Goal: Navigation & Orientation: Find specific page/section

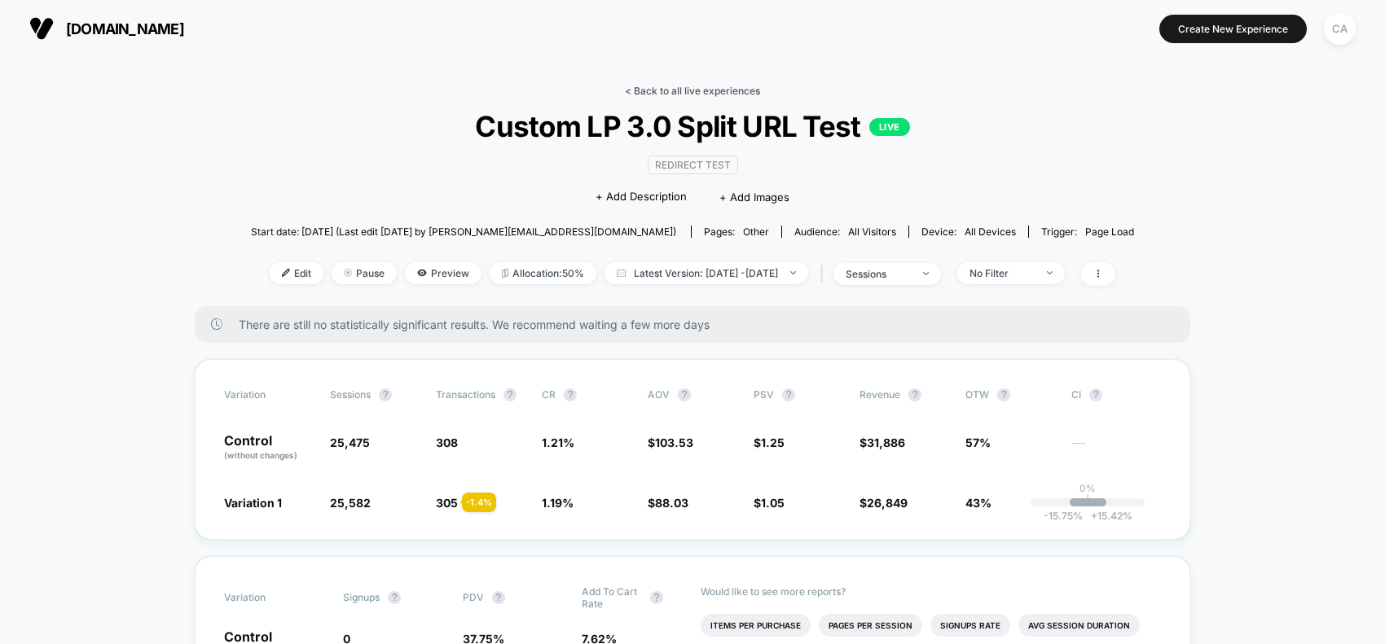
click at [635, 91] on link "< Back to all live experiences" at bounding box center [692, 91] width 135 height 12
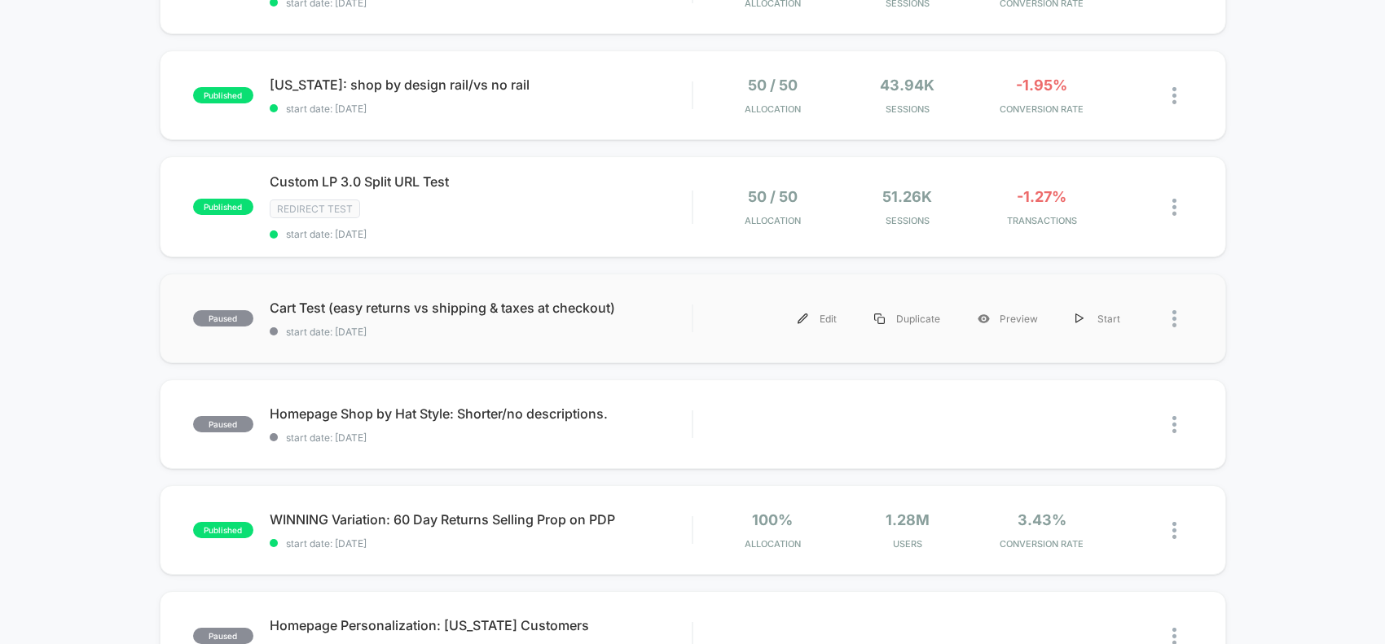
scroll to position [611, 0]
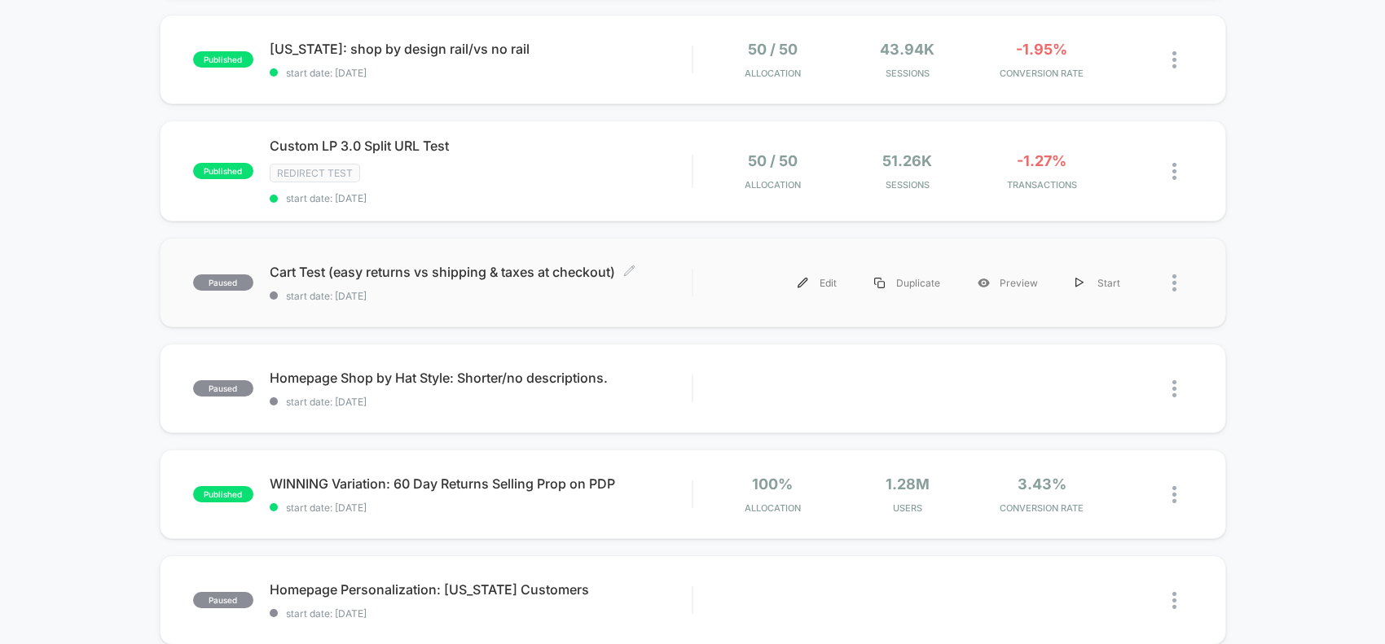
click at [393, 264] on span "Cart Test (easy returns vs shipping & taxes at checkout) Click to edit experien…" at bounding box center [481, 272] width 423 height 16
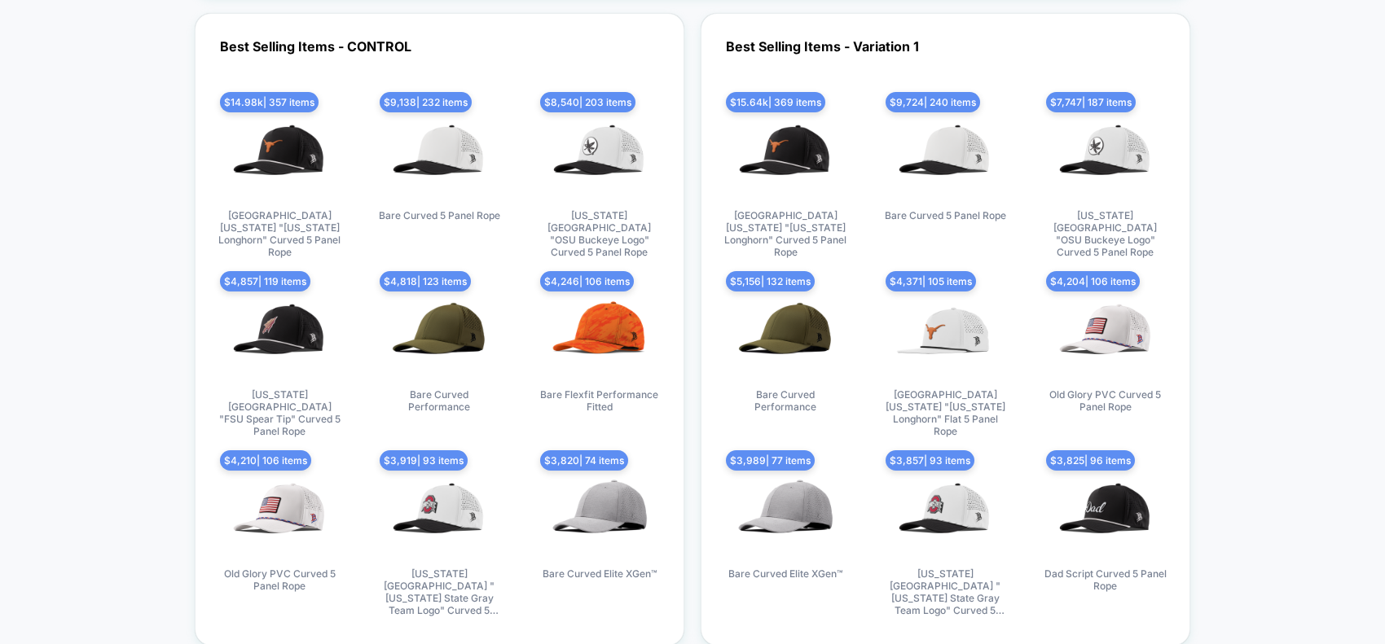
scroll to position [4786, 0]
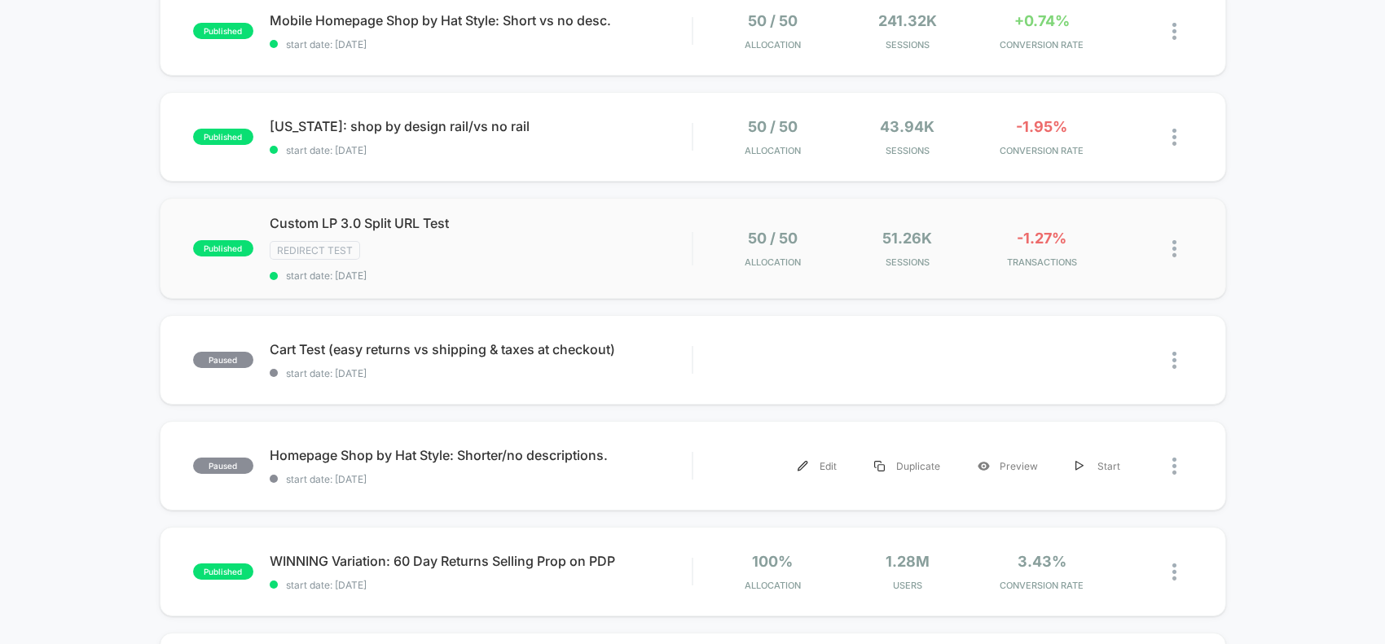
scroll to position [509, 0]
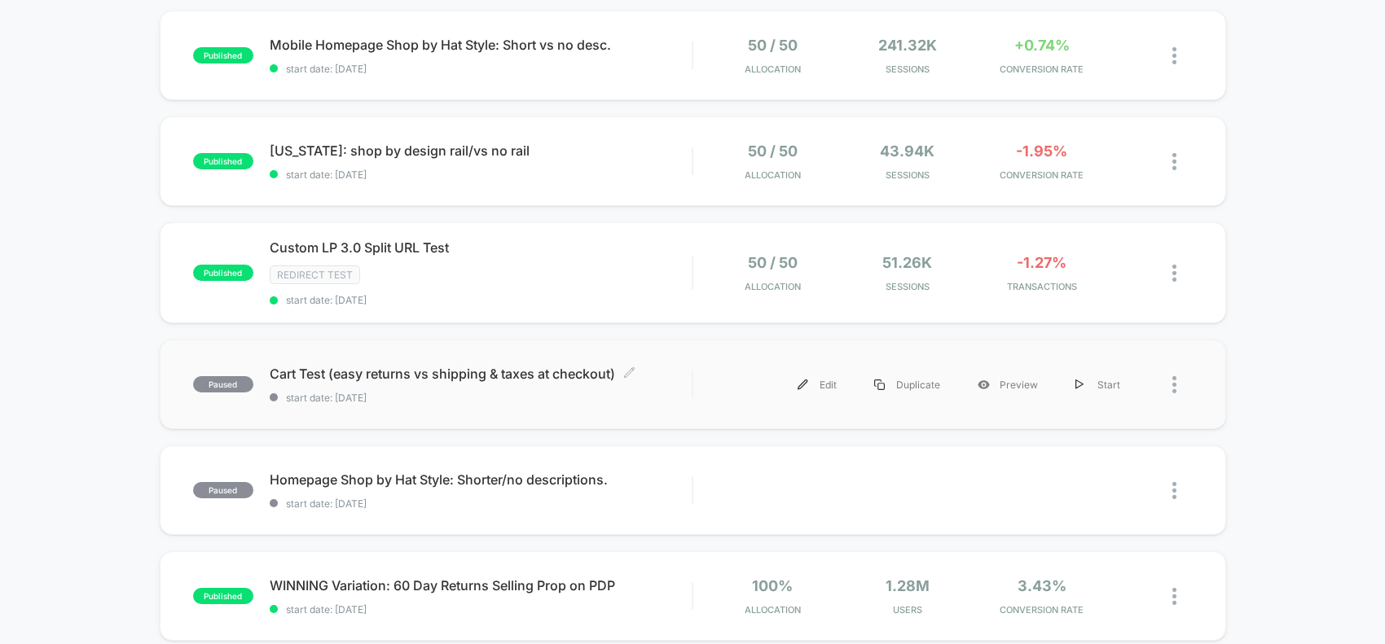
click at [342, 381] on div "Cart Test (easy returns vs shipping & taxes at checkout) Click to edit experien…" at bounding box center [481, 385] width 423 height 38
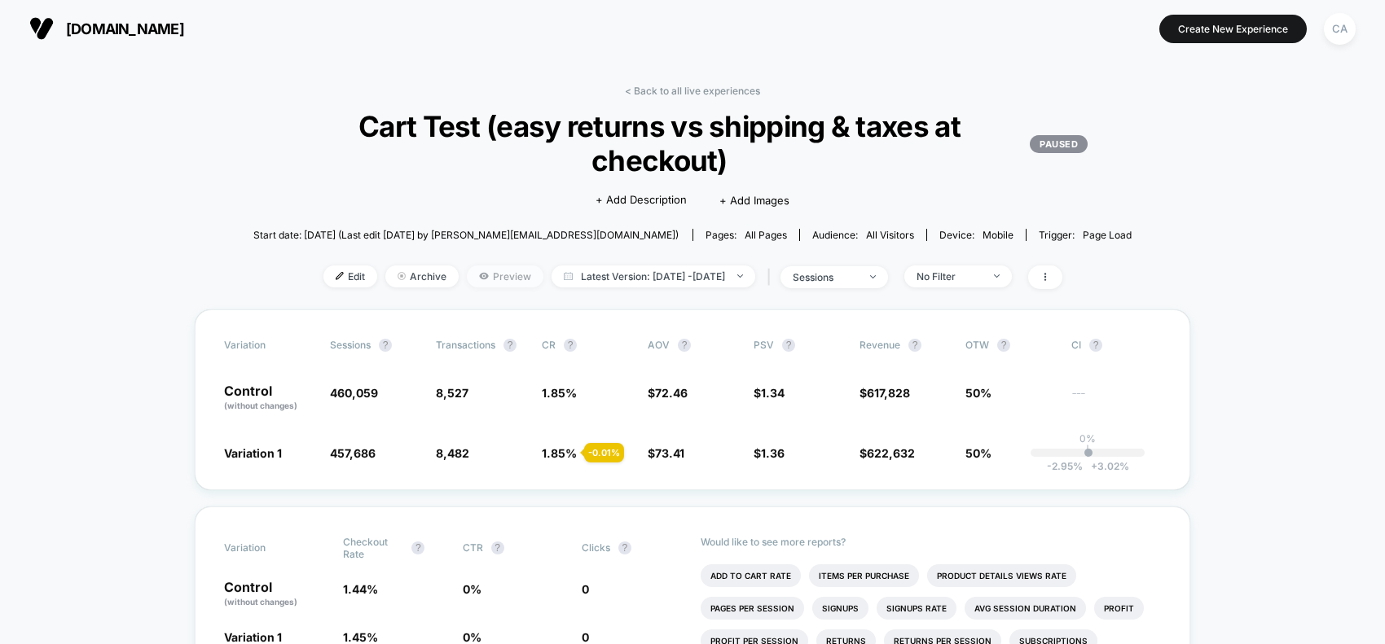
click at [482, 273] on span "Preview" at bounding box center [505, 277] width 77 height 22
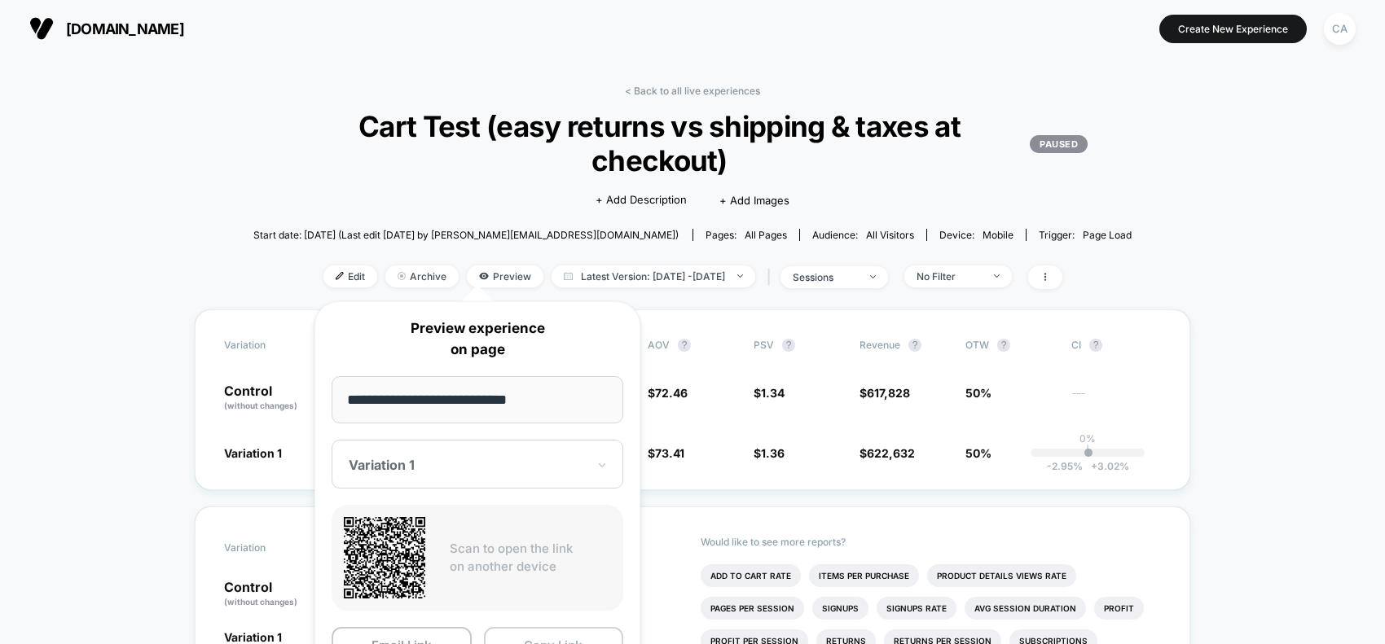
click at [569, 641] on button "Copy Link" at bounding box center [554, 645] width 140 height 37
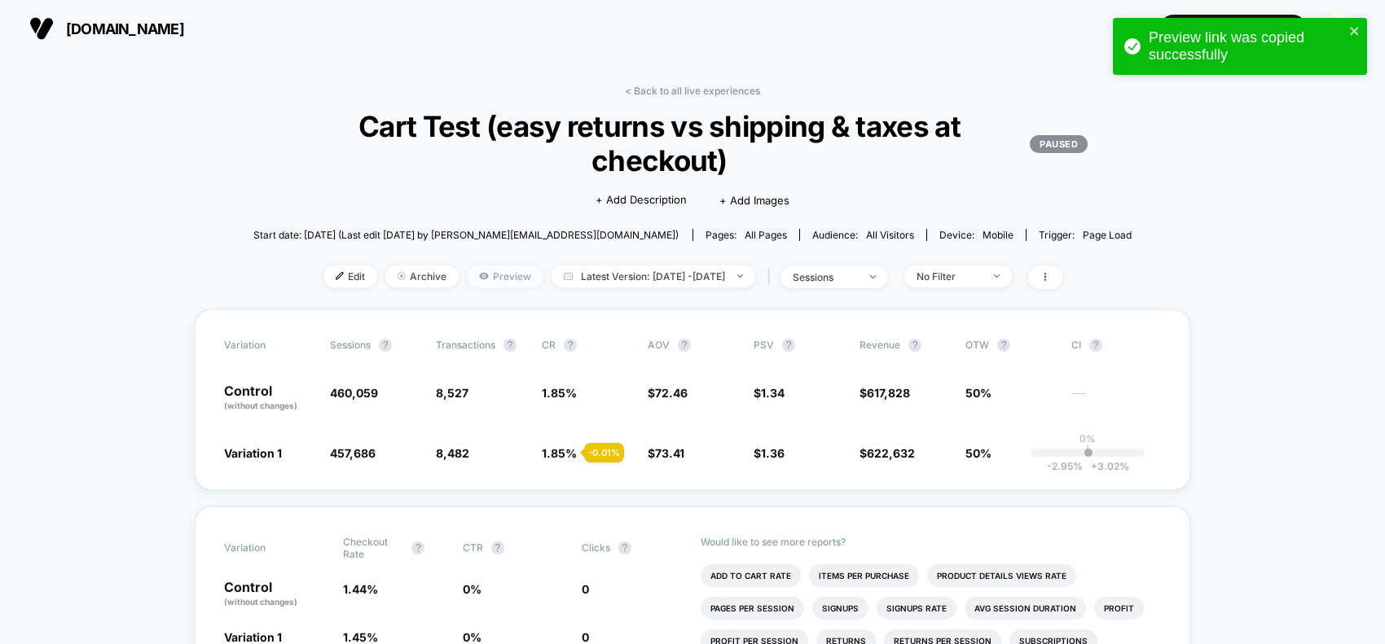
click at [477, 279] on span "Preview" at bounding box center [505, 277] width 77 height 22
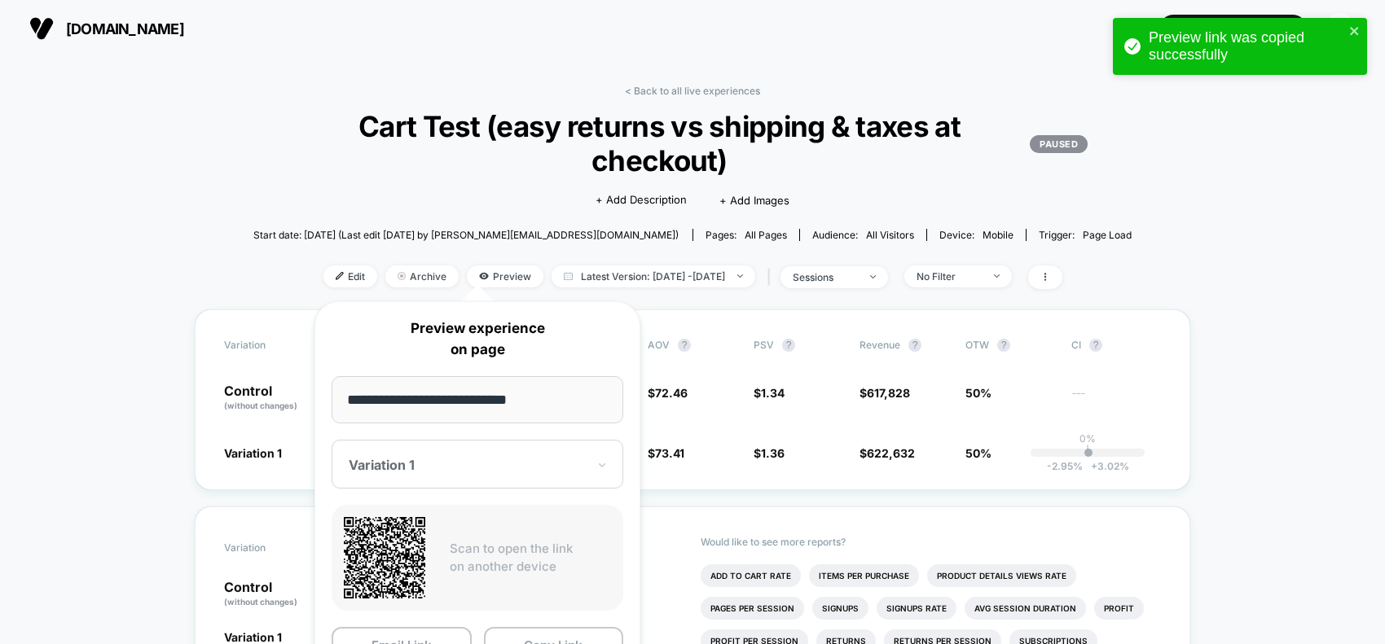
click at [482, 470] on div at bounding box center [468, 465] width 238 height 16
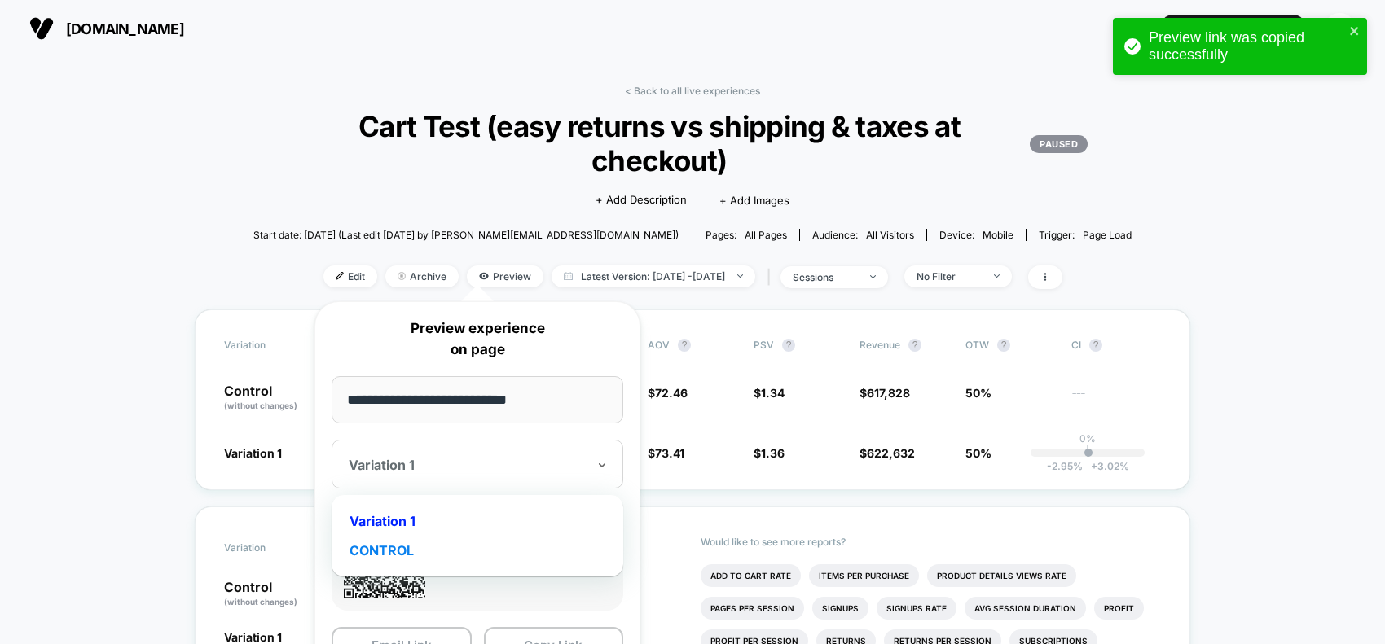
click at [389, 542] on div "CONTROL" at bounding box center [477, 550] width 275 height 29
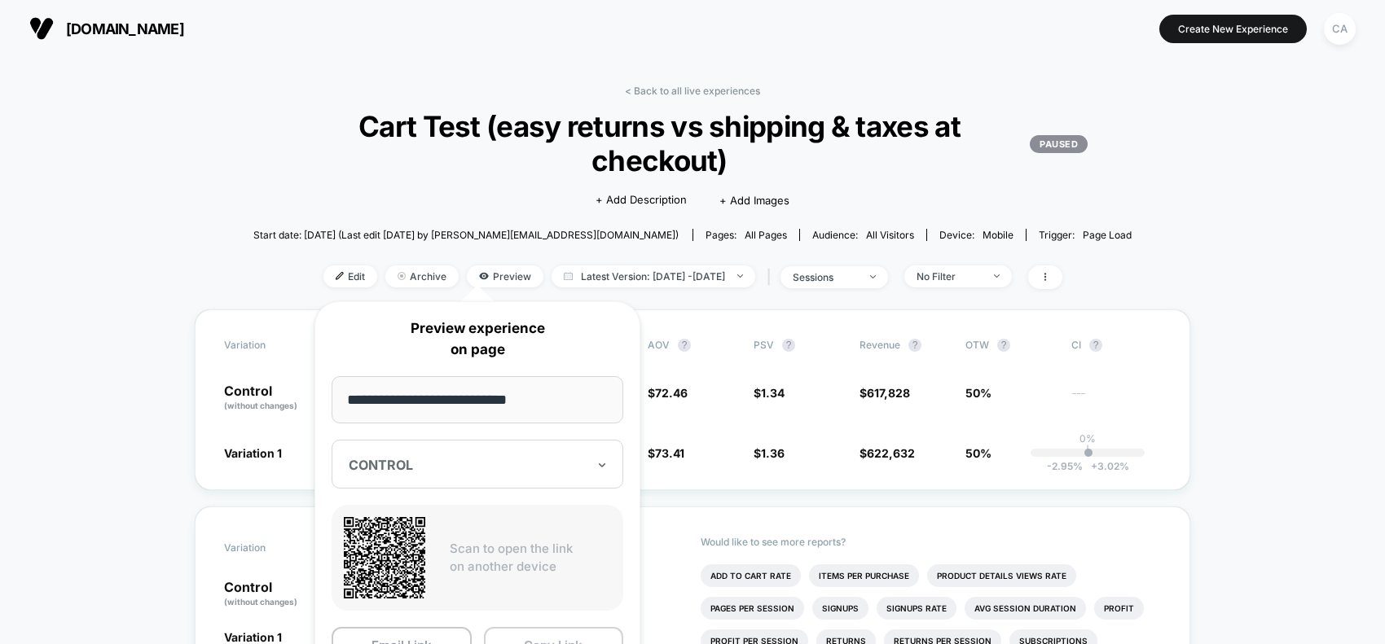
click at [547, 640] on button "Copy Link" at bounding box center [554, 645] width 140 height 37
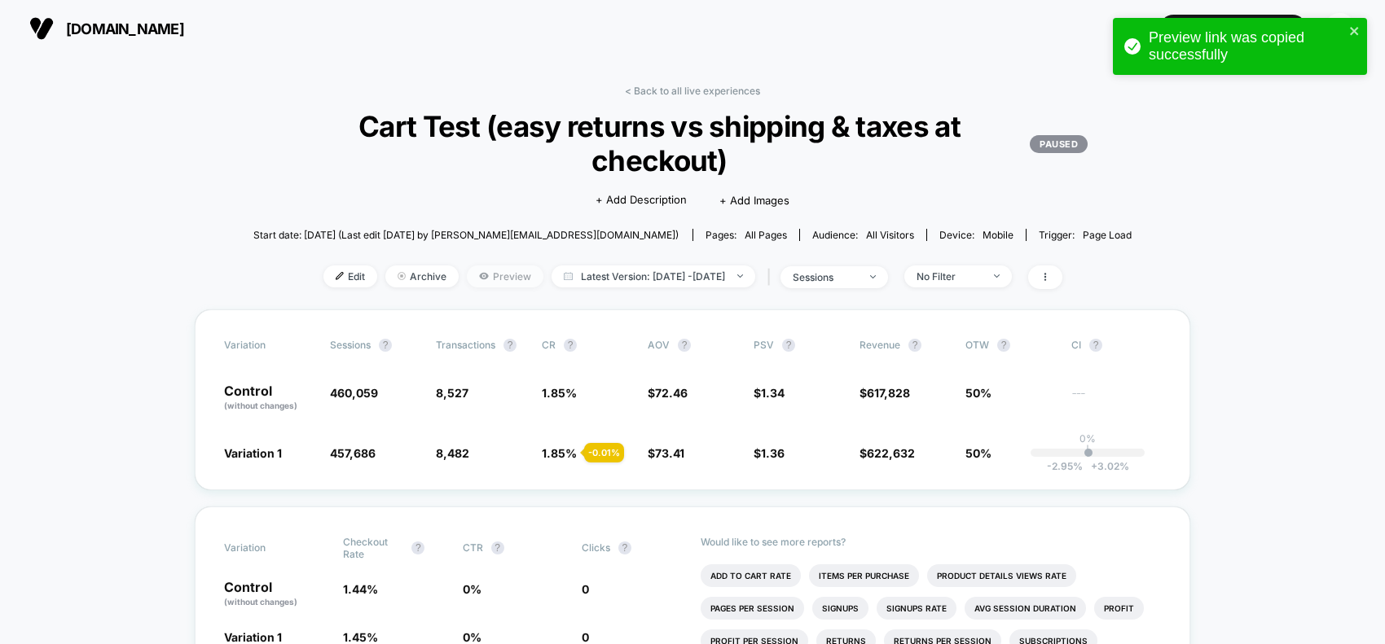
click at [481, 275] on span "Preview" at bounding box center [505, 277] width 77 height 22
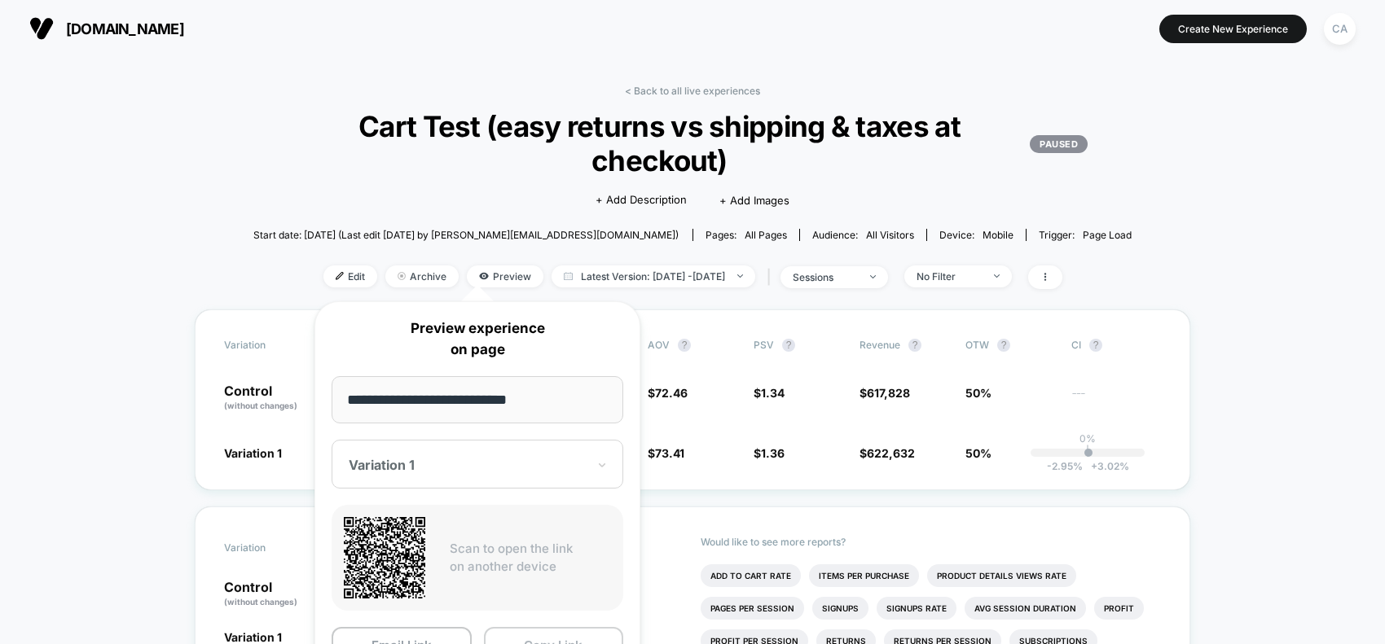
click at [547, 640] on button "Copy Link" at bounding box center [554, 645] width 140 height 37
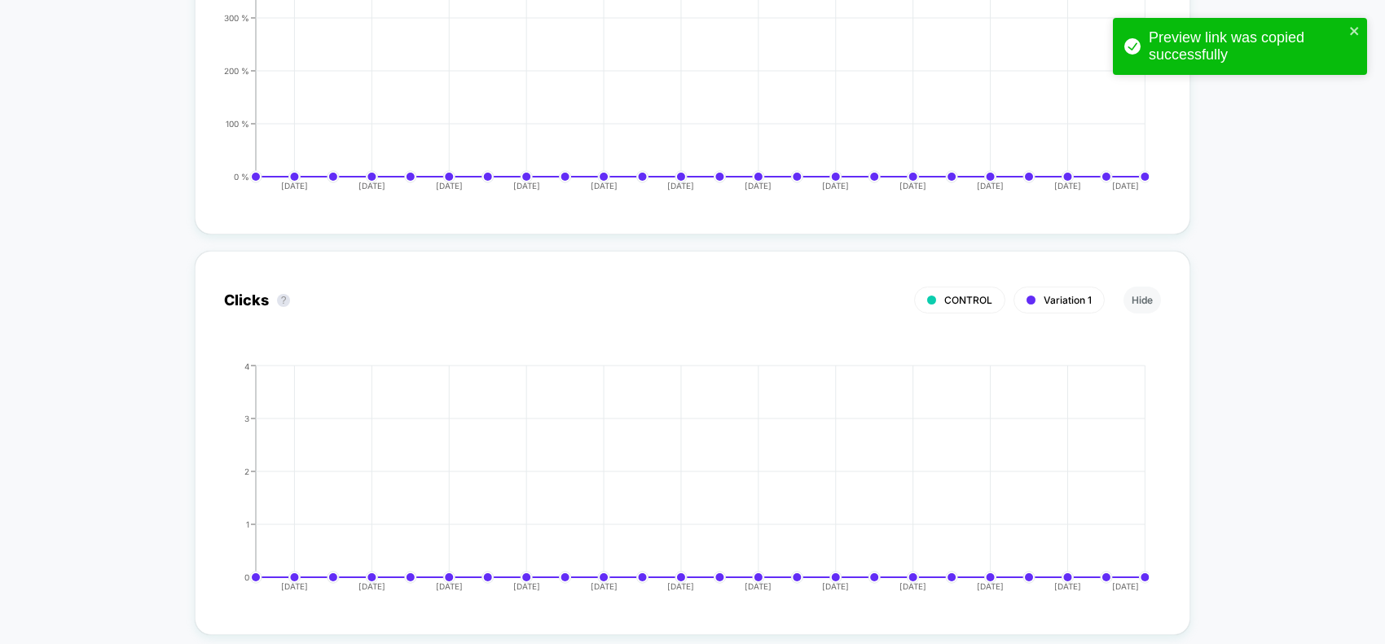
scroll to position [3666, 0]
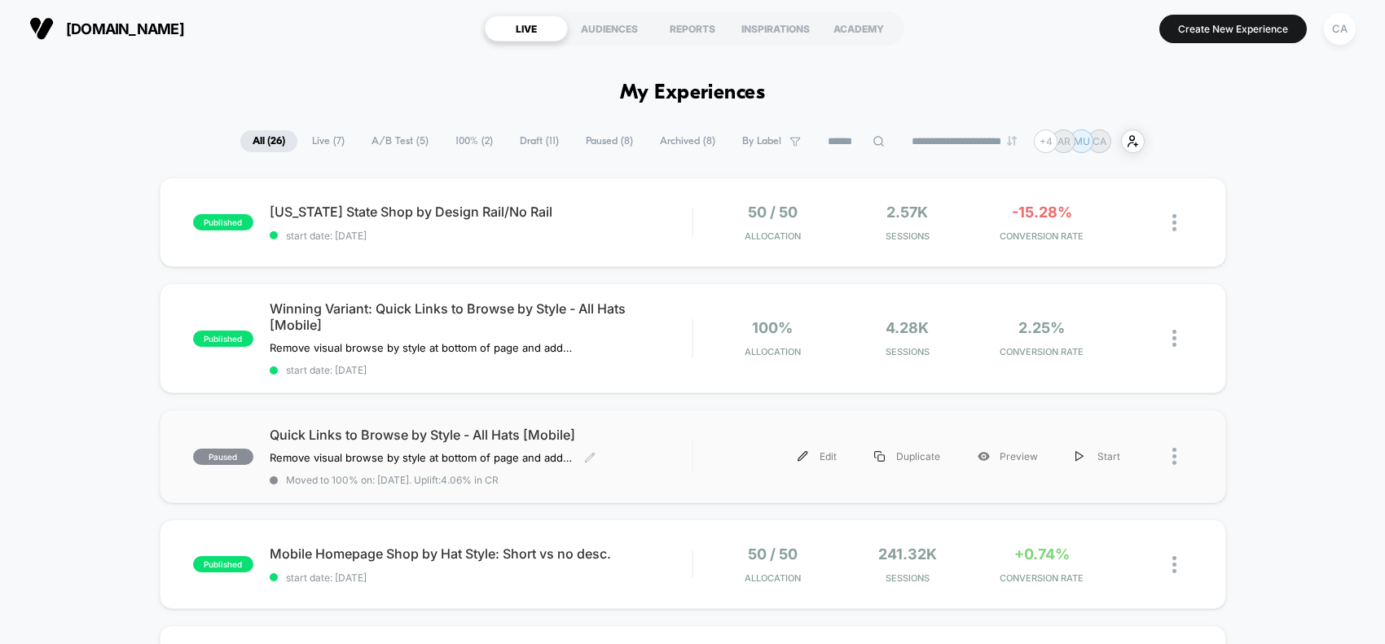
click at [438, 427] on span "Quick Links to Browse by Style - All Hats [Mobile]" at bounding box center [481, 435] width 423 height 16
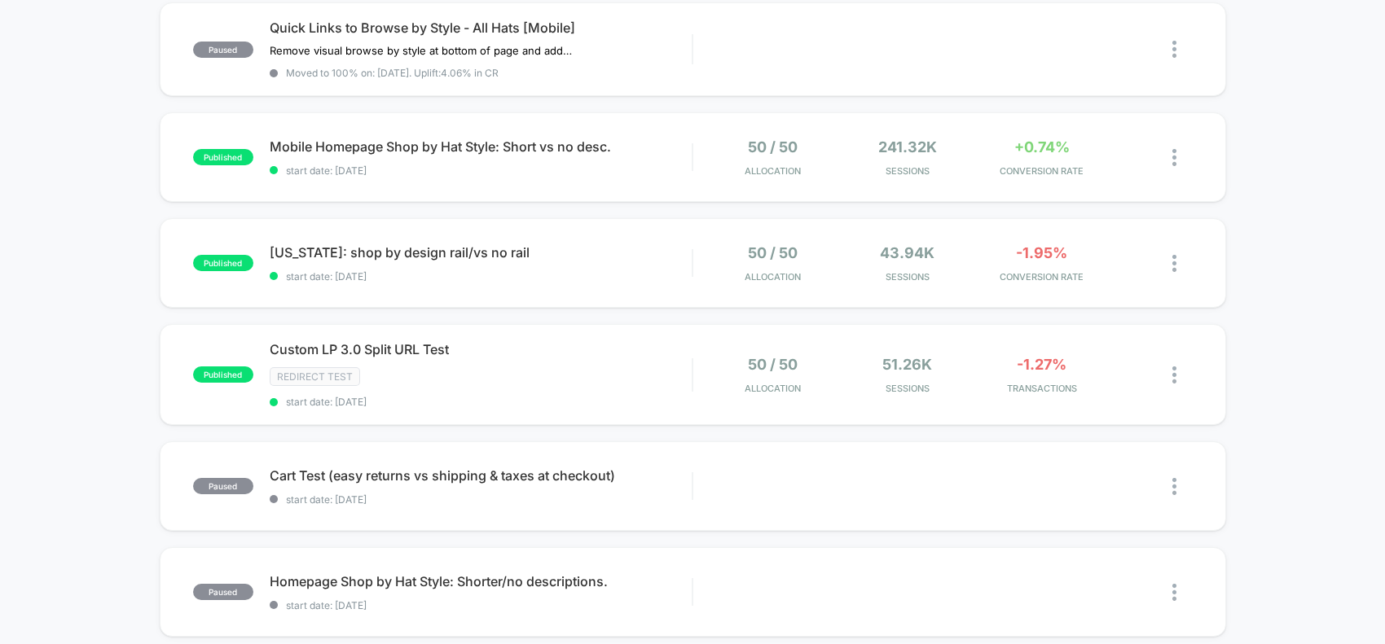
scroll to position [611, 0]
